Goal: Task Accomplishment & Management: Use online tool/utility

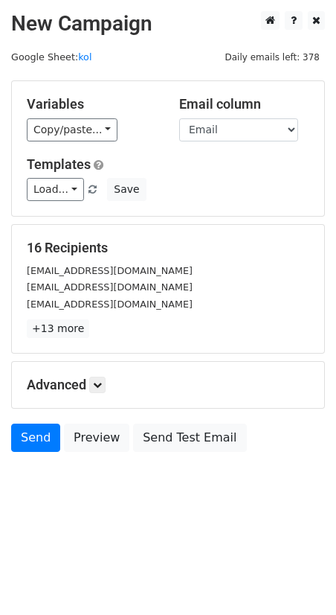
click at [83, 142] on div "Variables Copy/paste... {{First Name}} {{Email}} Email column First Name Email …" at bounding box center [168, 148] width 313 height 135
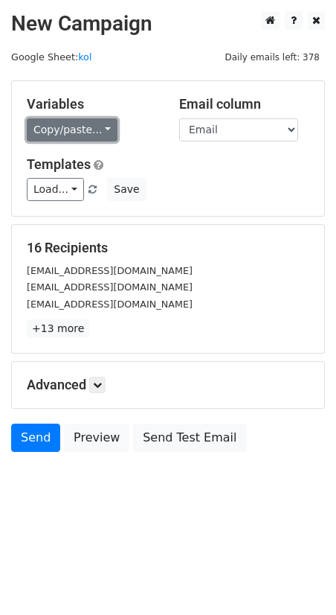
click at [83, 135] on link "Copy/paste..." at bounding box center [72, 129] width 91 height 23
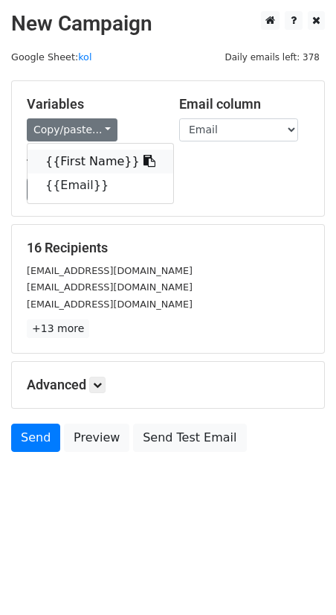
click at [96, 152] on link "{{First Name}}" at bounding box center [101, 162] width 146 height 24
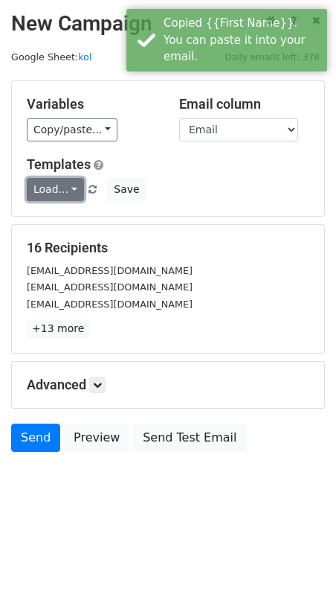
click at [75, 185] on link "Load..." at bounding box center [55, 189] width 57 height 23
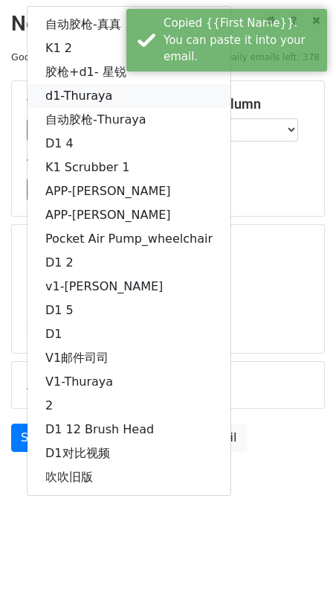
click at [108, 95] on link "d1-Thuraya" at bounding box center [129, 96] width 203 height 24
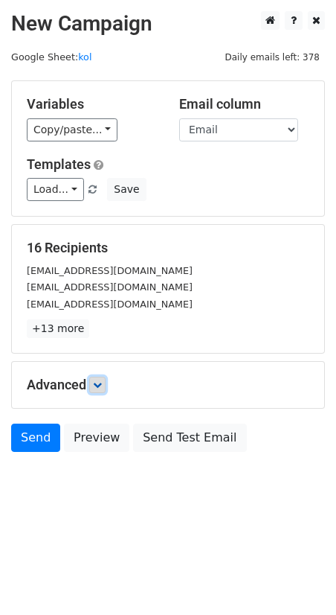
click at [105, 384] on link at bounding box center [97, 385] width 16 height 16
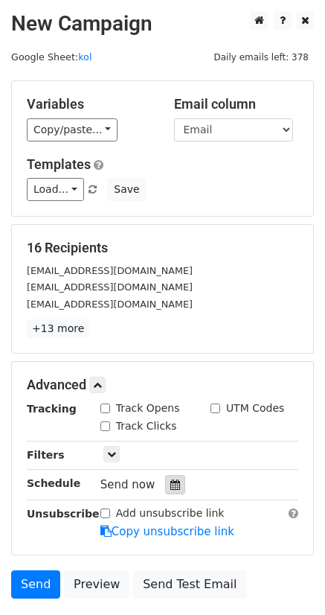
click at [165, 482] on div at bounding box center [175, 484] width 20 height 19
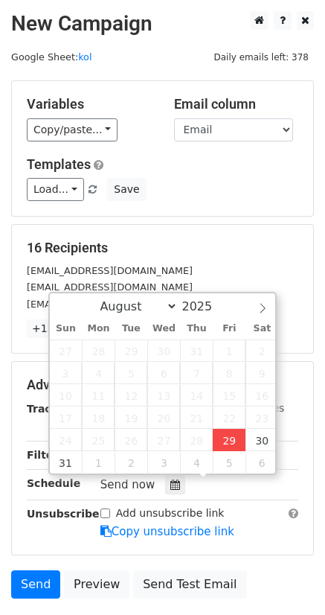
type input "2025-08-29 17:58"
type input "05"
type input "58"
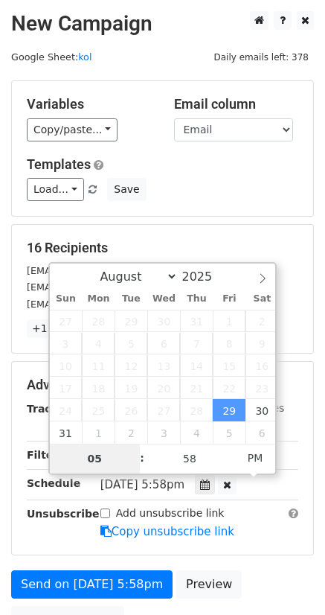
type input "9"
type input "2025-08-29 21:58"
click at [322, 346] on main "New Campaign Daily emails left: 378 Google Sheet: kol Variables Copy/paste... {…" at bounding box center [162, 326] width 325 height 630
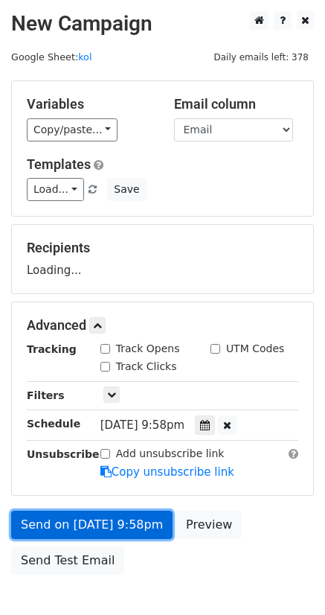
click at [83, 529] on form "Variables Copy/paste... {{First Name}} {{Email}} Email column First Name Email …" at bounding box center [162, 331] width 303 height 502
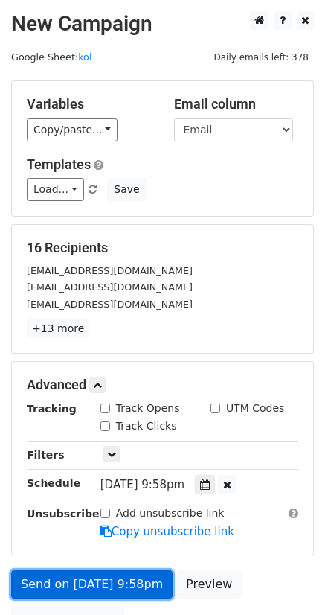
click at [62, 578] on link "Send on Aug 29 at 9:58pm" at bounding box center [91, 584] width 161 height 28
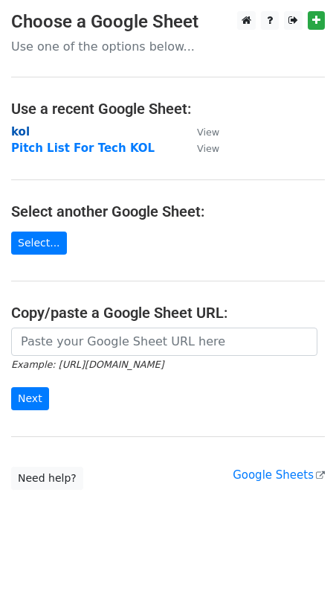
click at [25, 132] on strong "kol" at bounding box center [20, 131] width 19 height 13
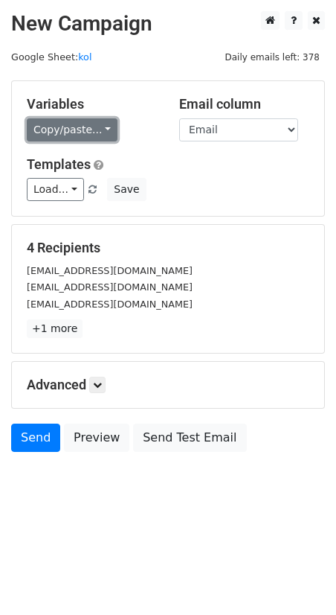
click at [92, 131] on link "Copy/paste..." at bounding box center [72, 129] width 91 height 23
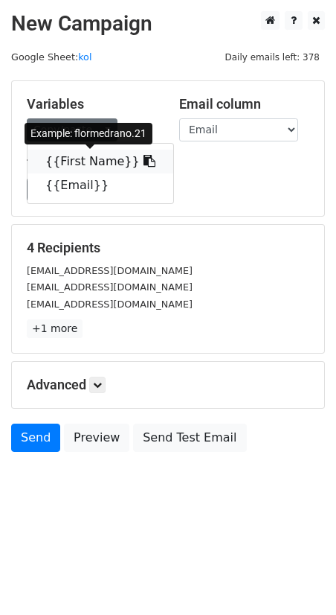
click at [81, 160] on link "{{First Name}}" at bounding box center [101, 162] width 146 height 24
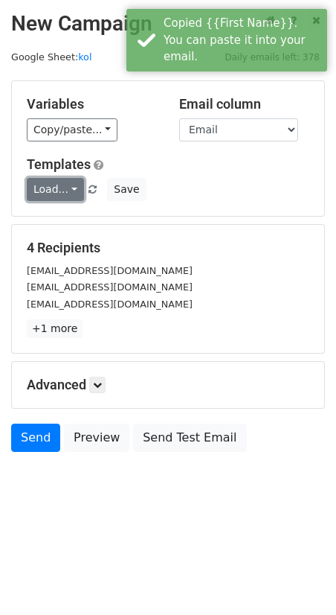
click at [50, 184] on link "Load..." at bounding box center [55, 189] width 57 height 23
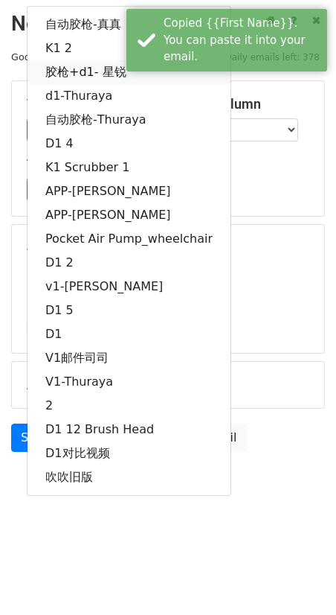
click at [60, 77] on link "胶枪+d1- 星锐" at bounding box center [129, 72] width 203 height 24
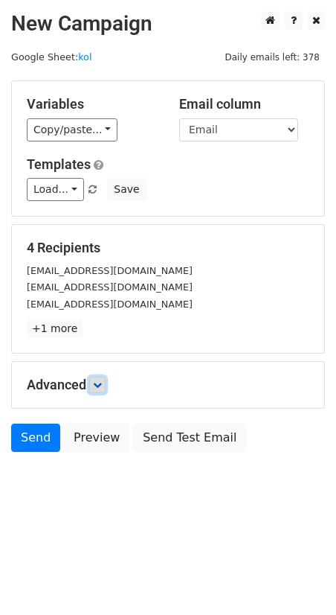
click at [102, 384] on icon at bounding box center [97, 384] width 9 height 9
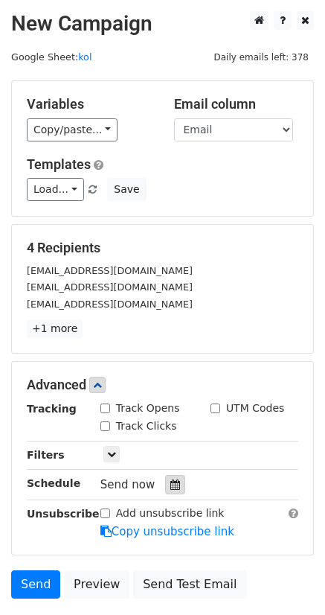
click at [170, 487] on icon at bounding box center [175, 484] width 10 height 10
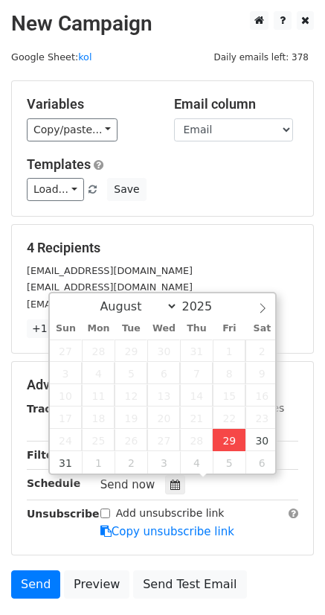
type input "2025-08-29 18:00"
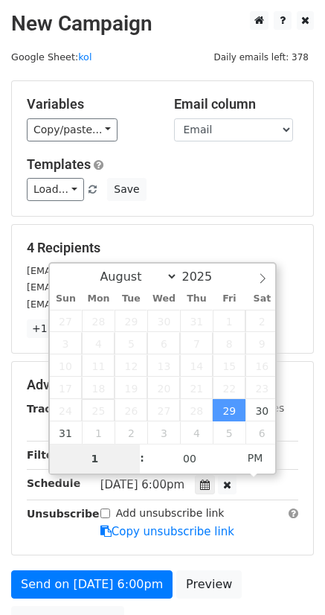
type input "10"
type input "2025-08-29 22:00"
click at [319, 360] on main "New Campaign Daily emails left: 378 Google Sheet: kol Variables Copy/paste... {…" at bounding box center [162, 326] width 325 height 630
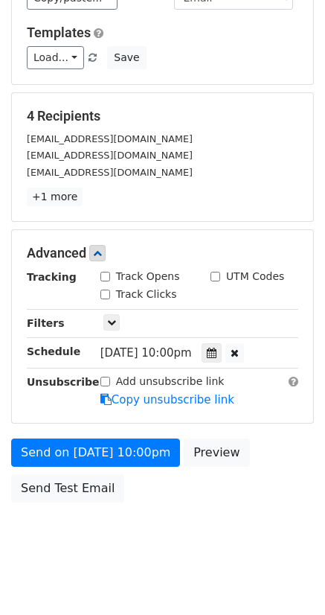
scroll to position [86, 0]
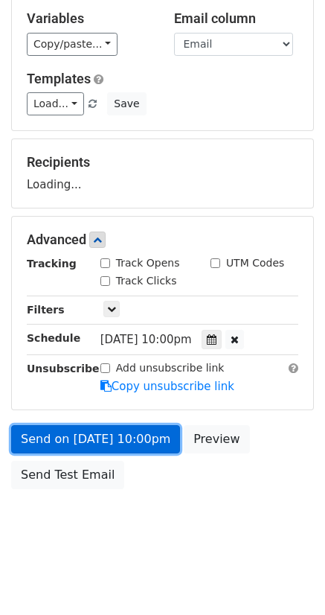
click at [98, 436] on link "Send on Aug 29 at 10:00pm" at bounding box center [95, 439] width 169 height 28
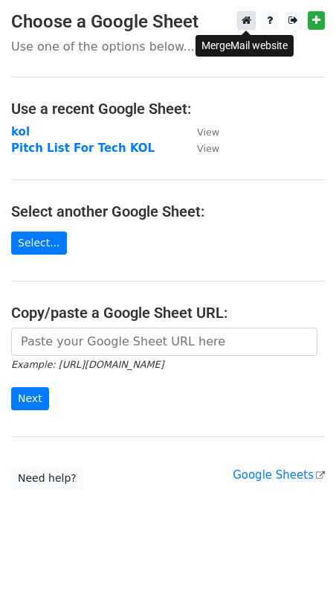
click at [252, 25] on link at bounding box center [246, 20] width 19 height 19
